Goal: Transaction & Acquisition: Download file/media

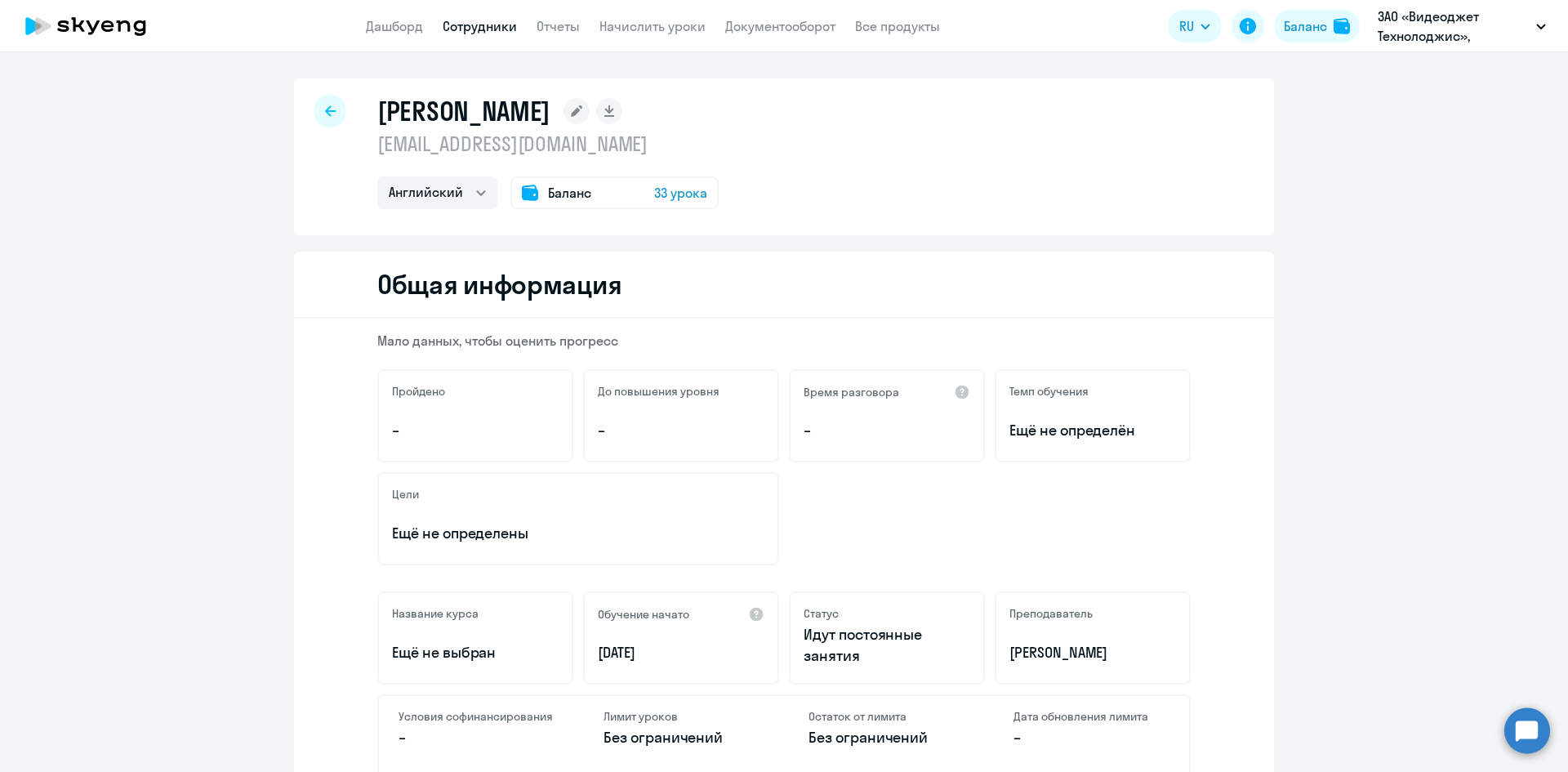
select select "english"
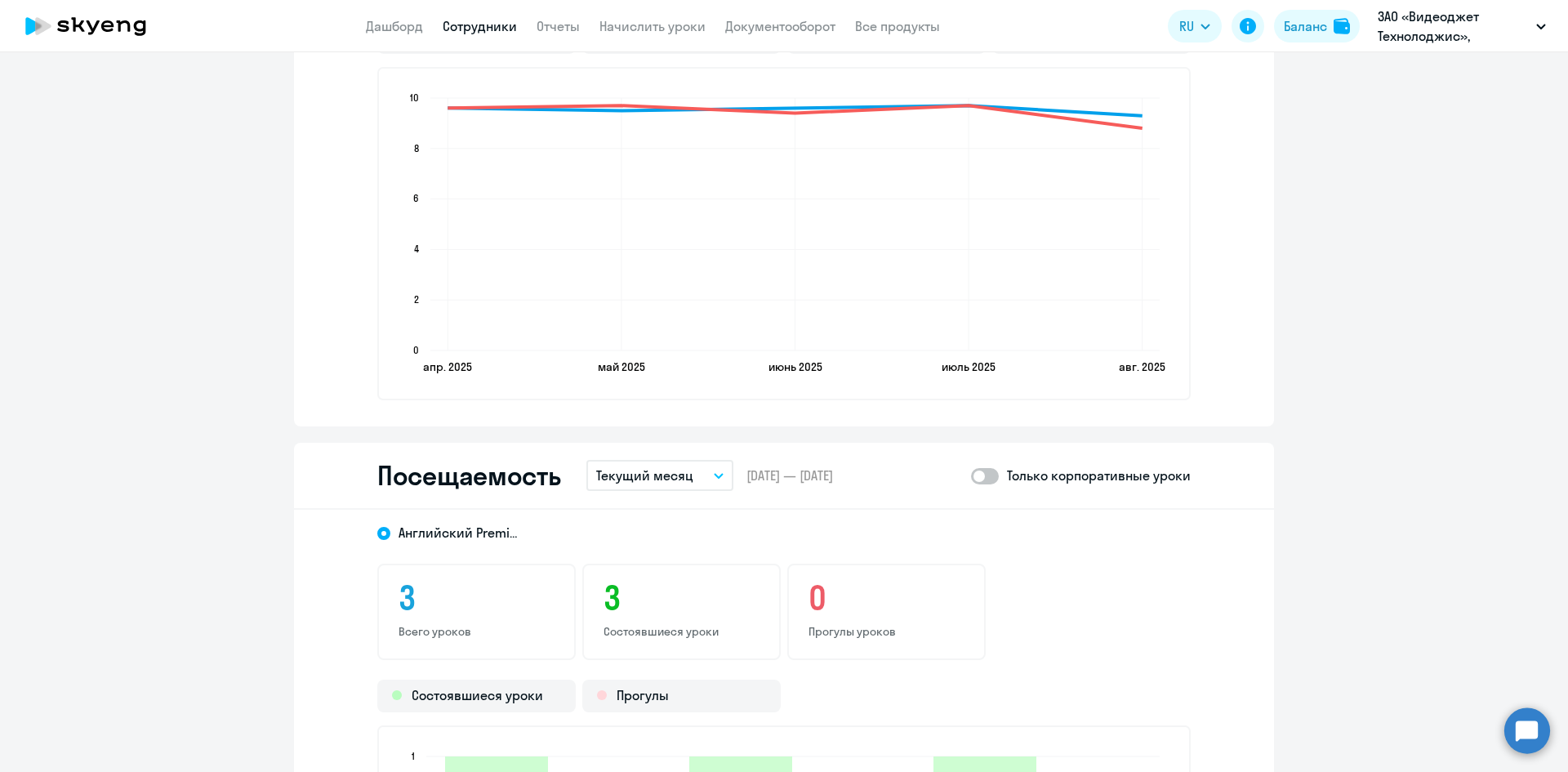
click at [86, 16] on icon at bounding box center [86, 26] width 144 height 41
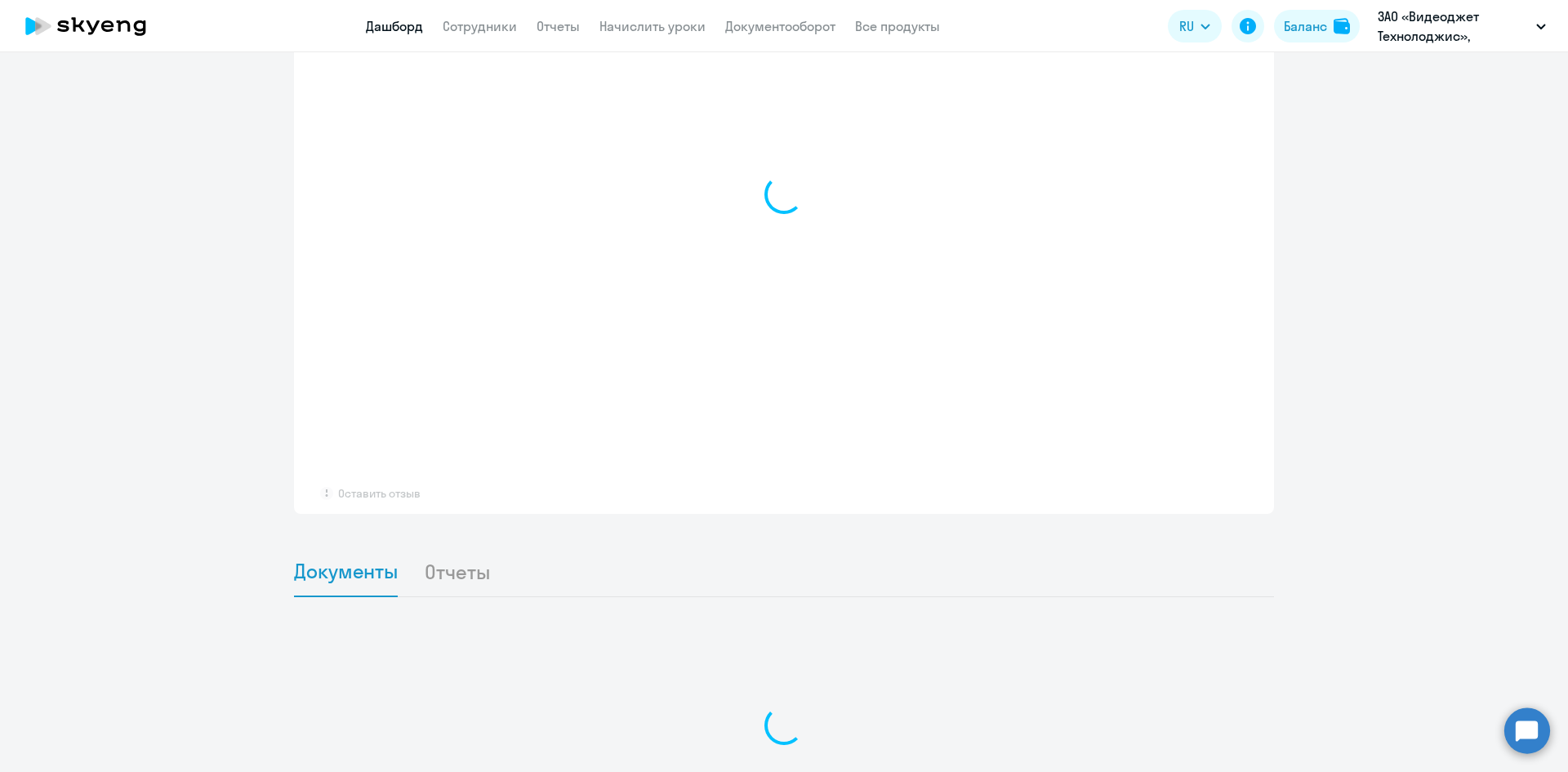
select select "30"
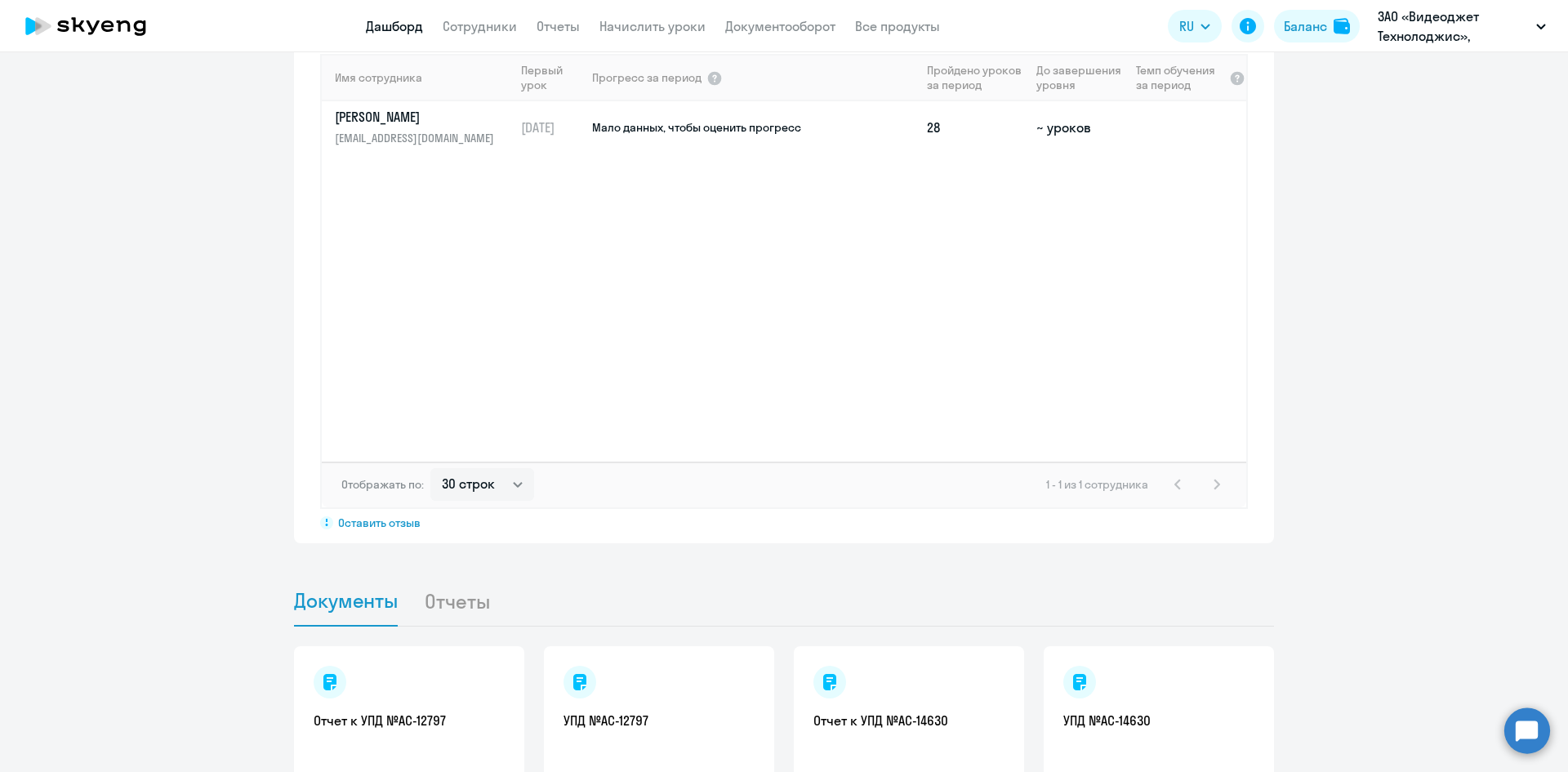
scroll to position [1206, 0]
click at [753, 38] on app-header "Дашборд Сотрудники Отчеты Начислить уроки Документооборот Все продукты Дашборд …" at bounding box center [784, 26] width 1568 height 52
click at [755, 27] on link "Документооборот" at bounding box center [780, 26] width 111 height 16
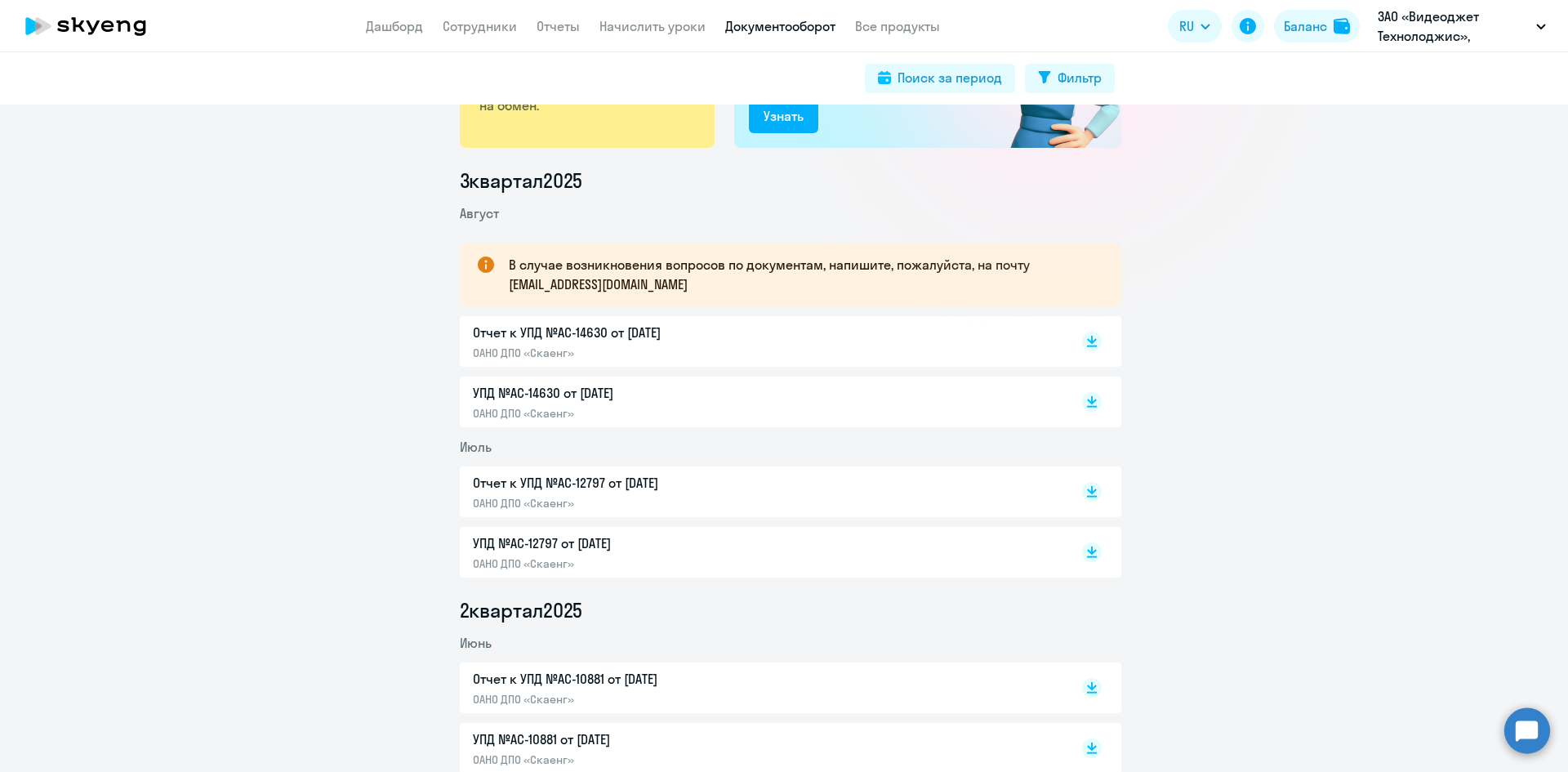
scroll to position [163, 0]
click at [1083, 400] on rect at bounding box center [1092, 400] width 20 height 20
click at [1087, 337] on icon at bounding box center [1092, 337] width 10 height 8
